Goal: Task Accomplishment & Management: Manage account settings

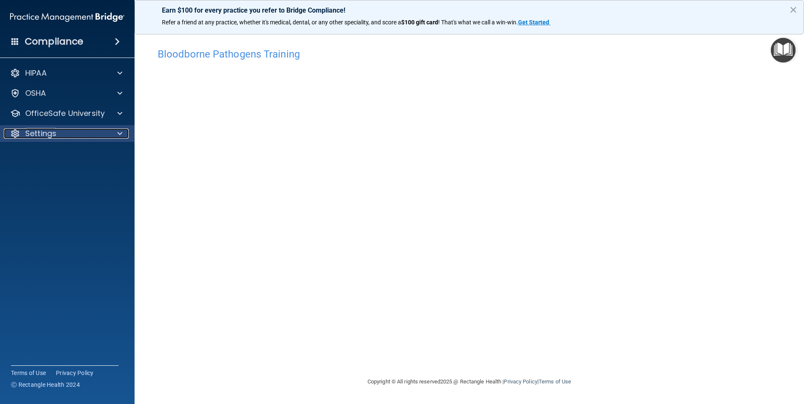
click at [51, 134] on p "Settings" at bounding box center [40, 134] width 31 height 10
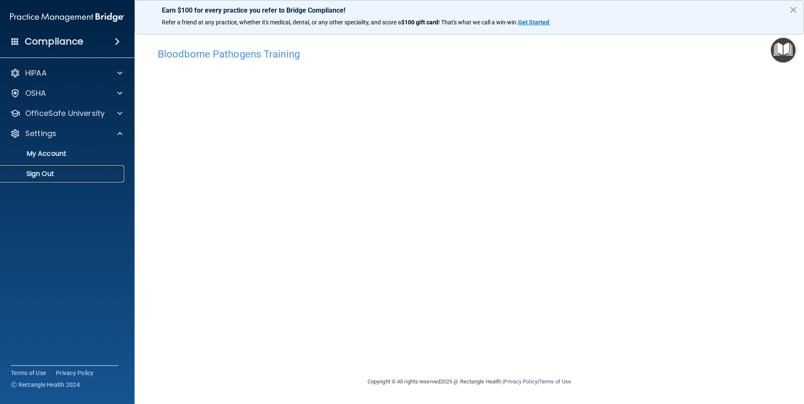
click at [46, 175] on p "Sign Out" at bounding box center [62, 174] width 115 height 8
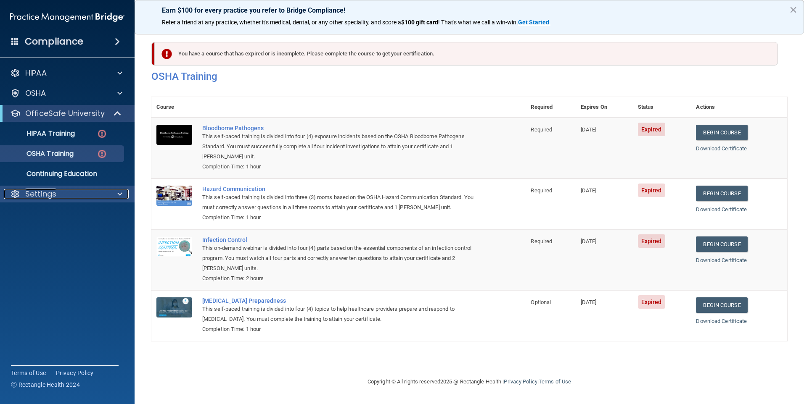
click at [46, 194] on p "Settings" at bounding box center [40, 194] width 31 height 10
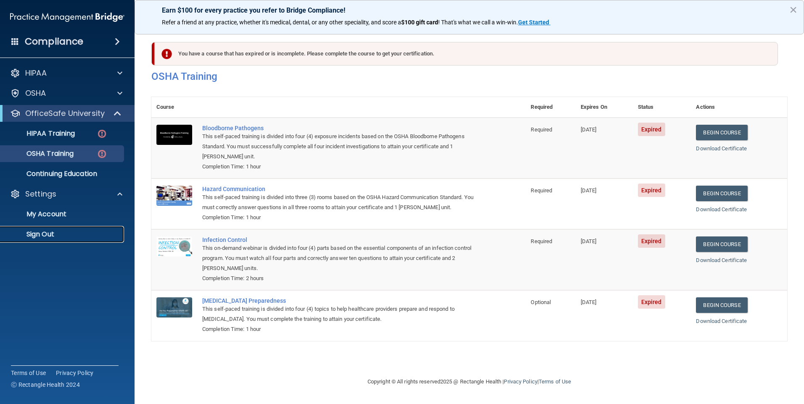
click at [43, 233] on p "Sign Out" at bounding box center [62, 234] width 115 height 8
